Goal: Information Seeking & Learning: Learn about a topic

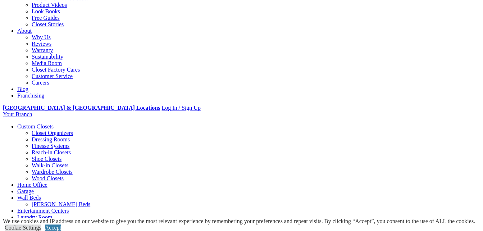
scroll to position [180, 0]
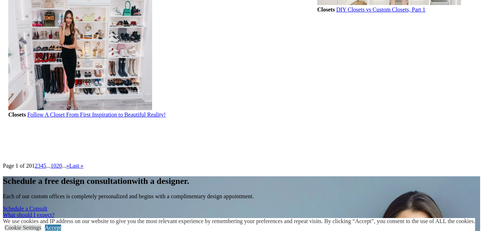
scroll to position [971, 0]
